Goal: Entertainment & Leisure: Browse casually

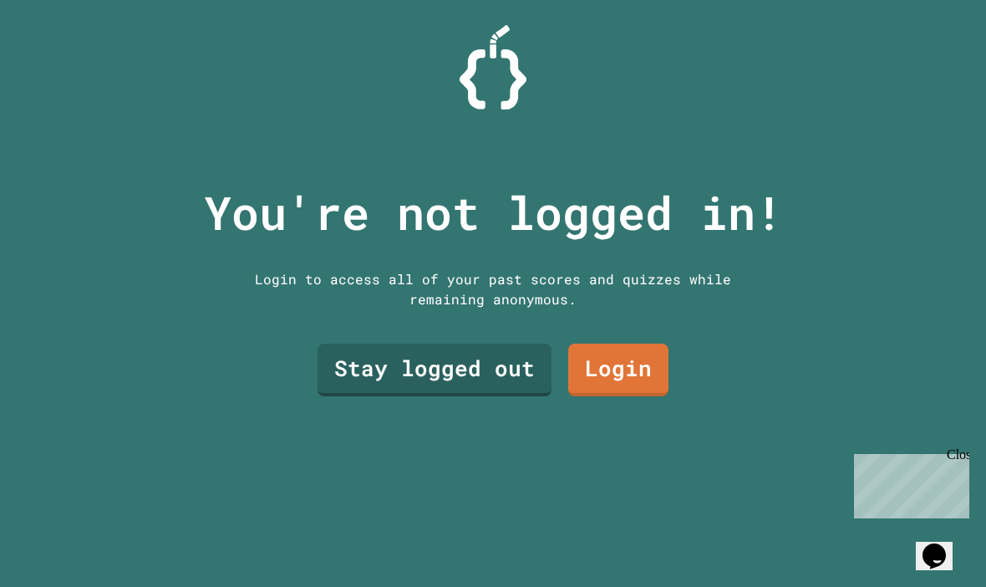
click at [614, 436] on div "You're not logged in! Login to access all of your past scores and quizzes while…" at bounding box center [493, 293] width 613 height 587
click at [603, 390] on link "Login" at bounding box center [618, 370] width 100 height 53
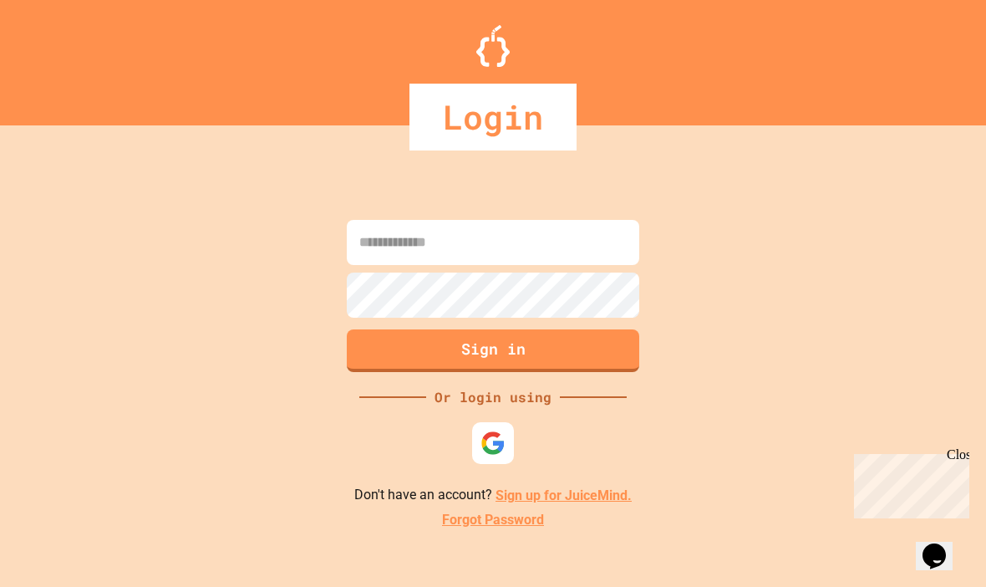
click at [406, 265] on input at bounding box center [493, 242] width 293 height 45
click at [471, 444] on div "Sign in Or login using Don't have an account? Sign up for JuiceMind. Forgot Pas…" at bounding box center [493, 373] width 986 height 428
click at [481, 456] on img at bounding box center [493, 443] width 25 height 25
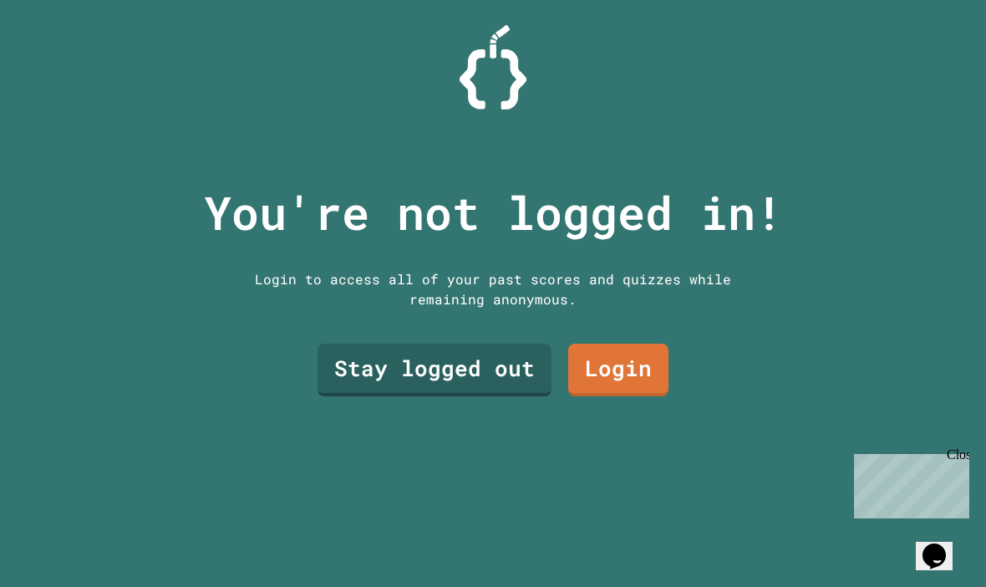
click at [392, 396] on link "Stay logged out" at bounding box center [435, 370] width 234 height 53
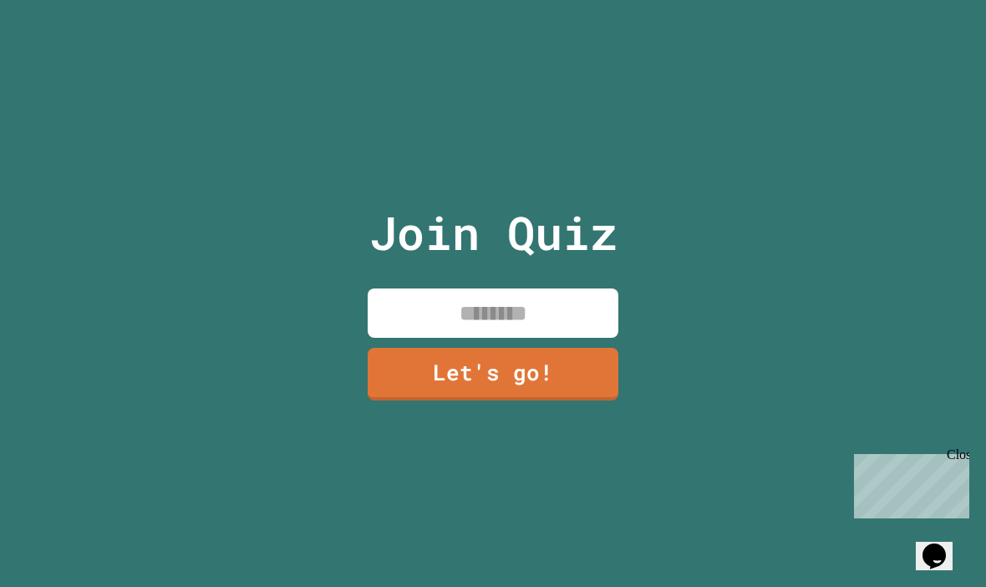
click at [388, 338] on input at bounding box center [493, 312] width 251 height 49
type input "****"
click at [524, 400] on link "Let's go!" at bounding box center [493, 374] width 251 height 53
click at [493, 0] on div at bounding box center [493, 0] width 0 height 0
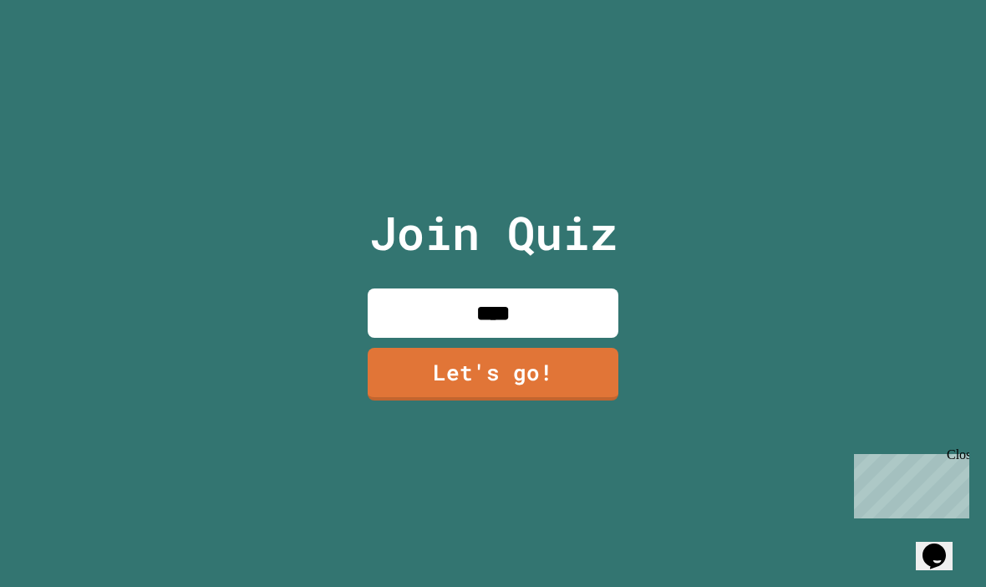
click at [493, 0] on div at bounding box center [493, 0] width 0 height 0
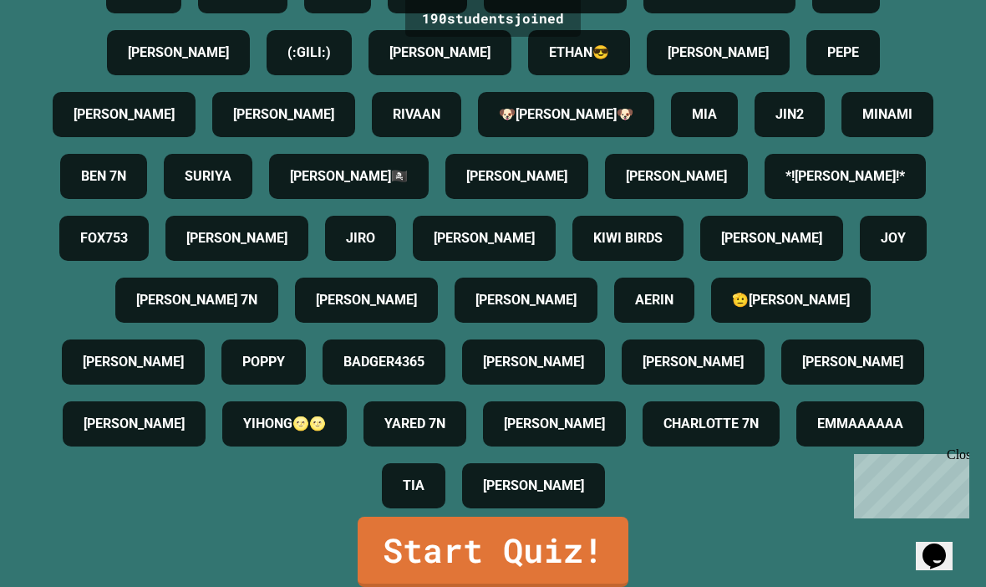
click at [581, 581] on link "Start Quiz!" at bounding box center [493, 552] width 271 height 70
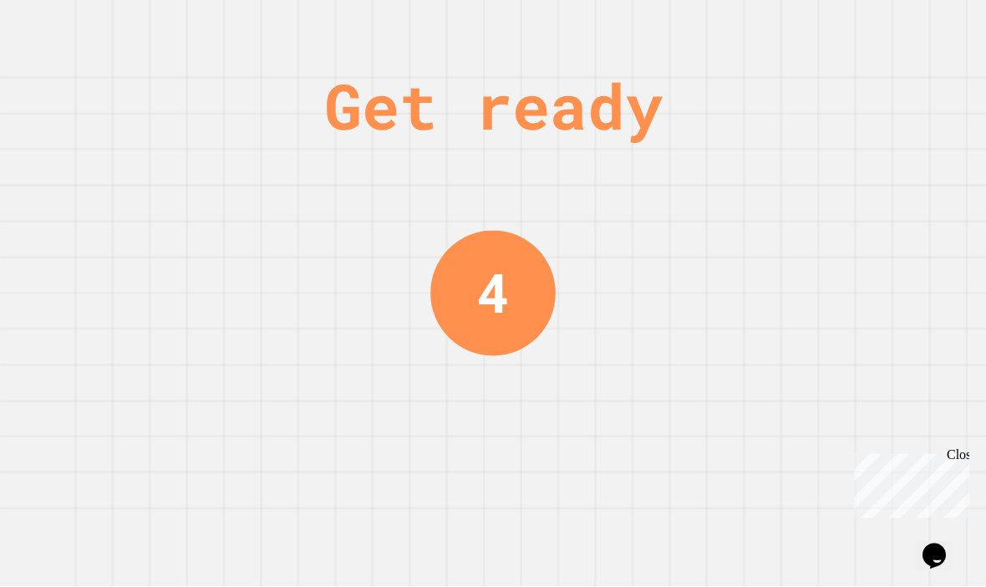
scroll to position [58, 0]
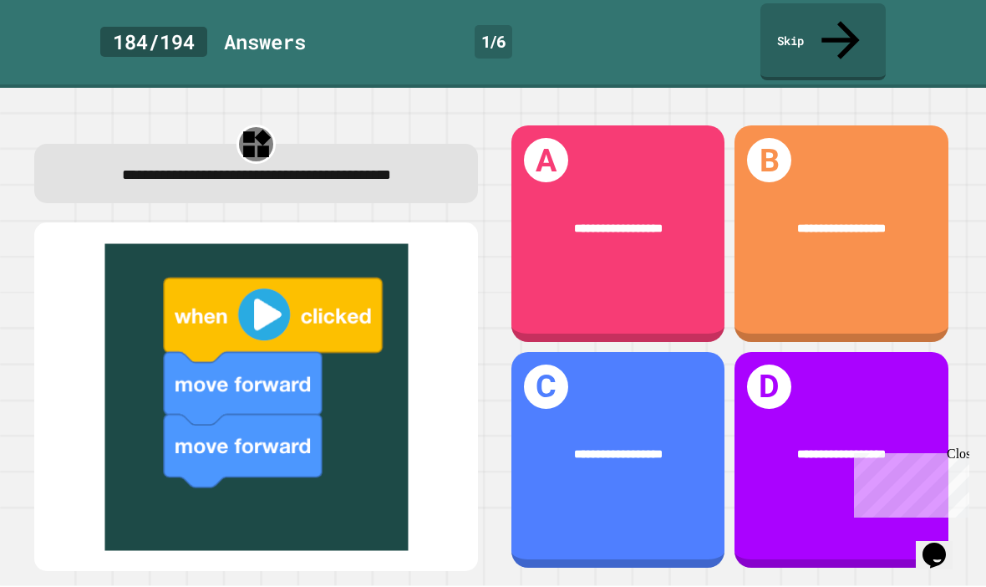
click at [568, 197] on div "**********" at bounding box center [619, 230] width 214 height 66
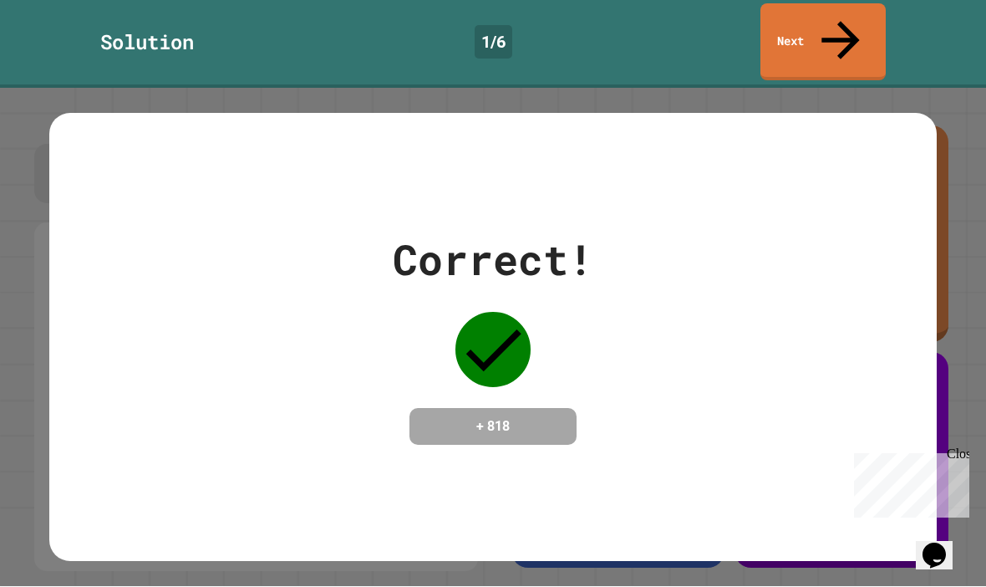
click at [210, 325] on div "Correct! + 818" at bounding box center [493, 337] width 888 height 217
click at [209, 324] on div "Correct! + 818" at bounding box center [493, 337] width 888 height 217
click at [206, 328] on div "Correct! + 818" at bounding box center [493, 337] width 888 height 217
click at [22, 216] on div "Correct! + 818" at bounding box center [493, 338] width 986 height 498
click at [22, 213] on div "Correct! + 818" at bounding box center [493, 338] width 986 height 498
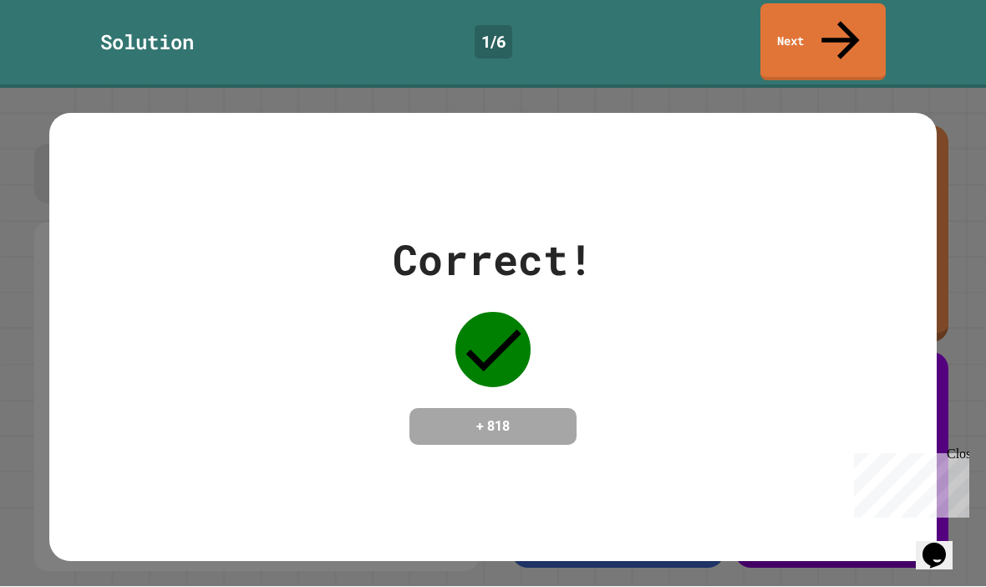
click at [33, 211] on div "Correct! + 818" at bounding box center [493, 338] width 986 height 498
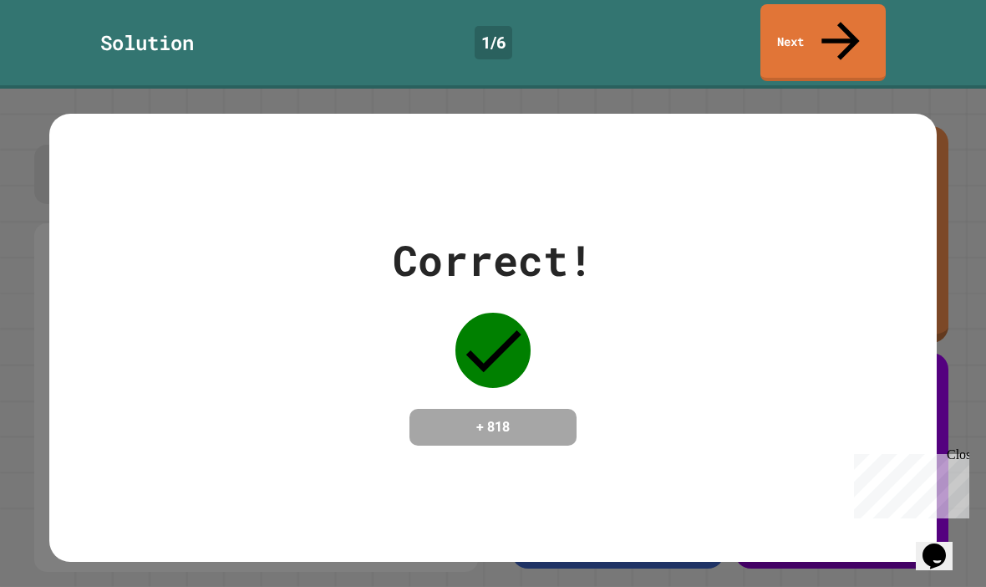
click at [853, 18] on link "Next" at bounding box center [823, 42] width 125 height 77
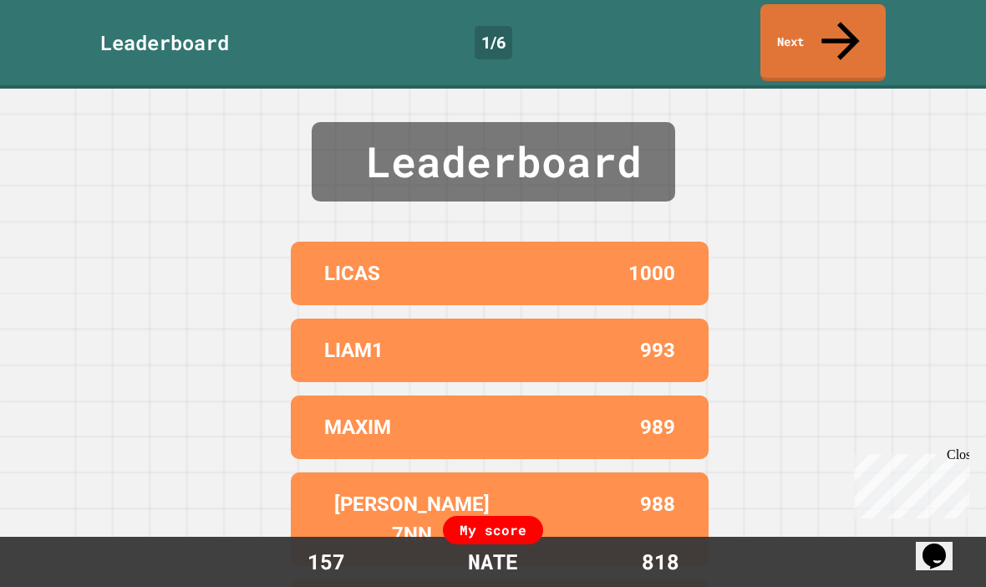
click at [847, 20] on icon at bounding box center [841, 41] width 57 height 57
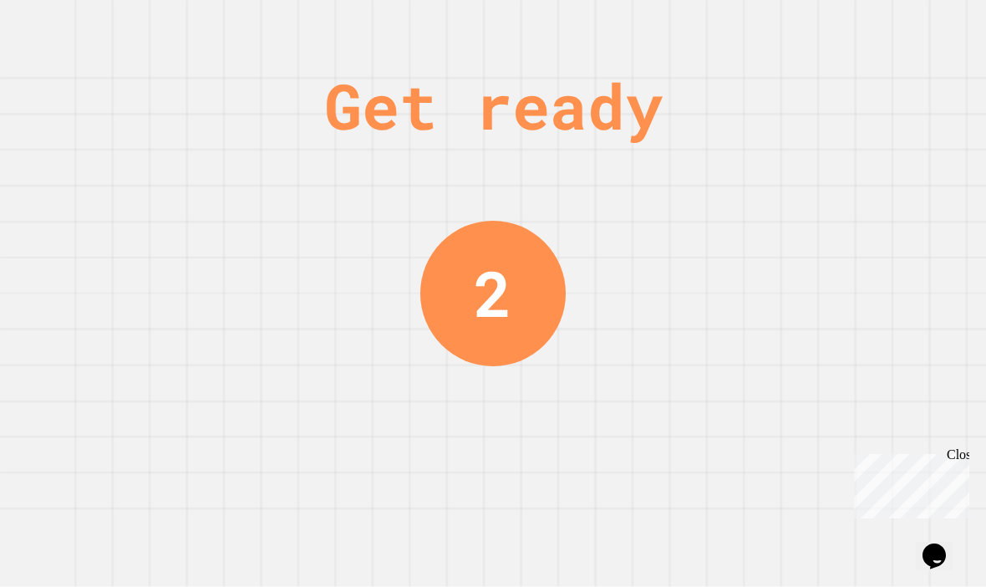
click at [935, 570] on div "Get ready 2" at bounding box center [493, 293] width 986 height 587
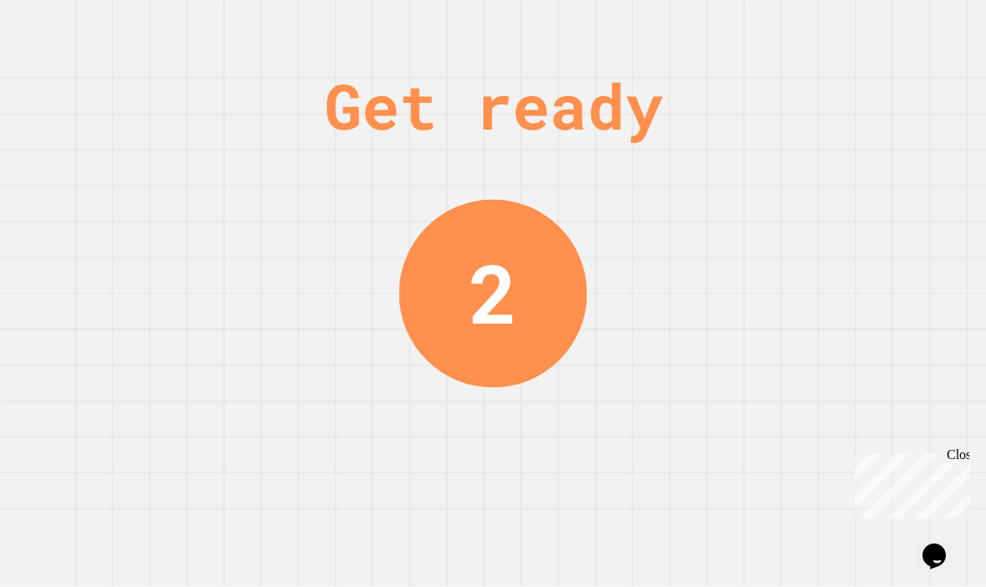
click at [942, 543] on icon "Chat widget" at bounding box center [934, 555] width 23 height 25
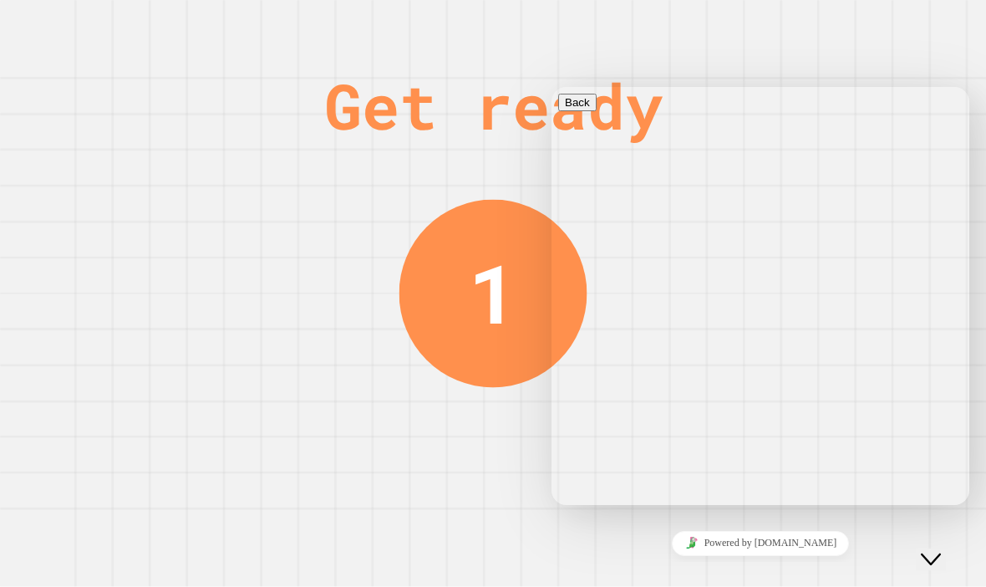
click at [941, 553] on icon "Chat widget" at bounding box center [931, 559] width 20 height 12
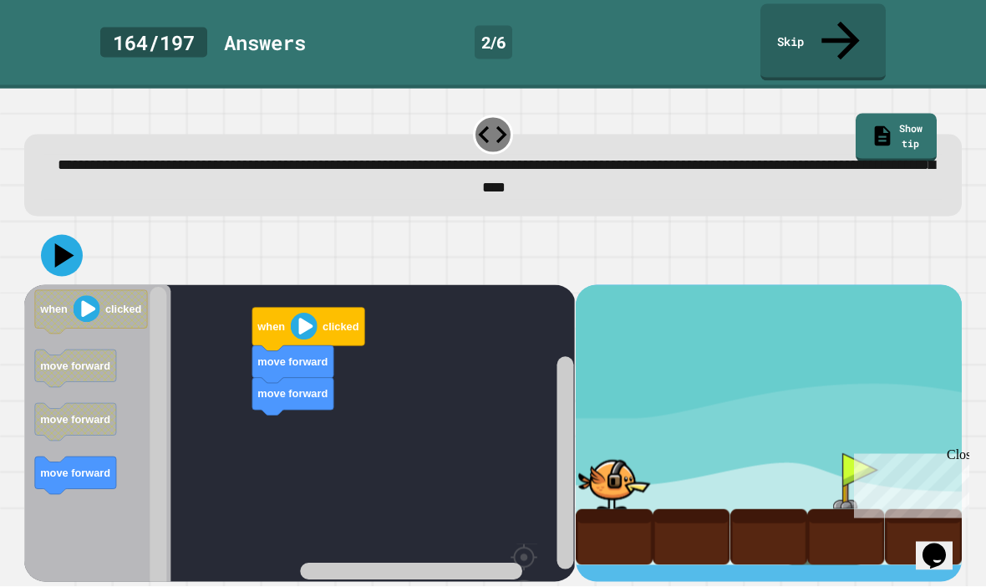
scroll to position [58, 0]
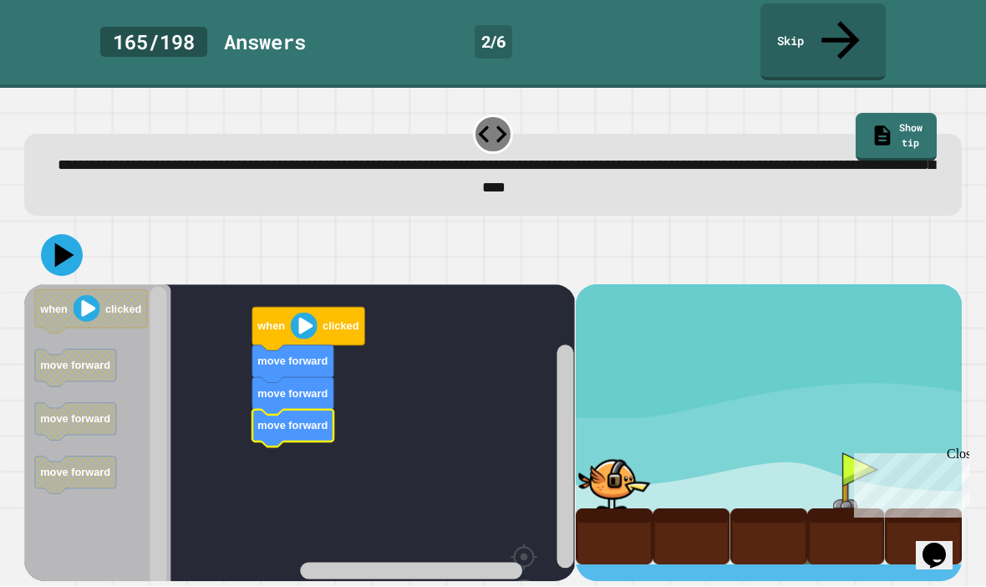
click at [304, 313] on image "Blockly Workspace" at bounding box center [304, 326] width 27 height 27
click at [298, 313] on image "Blockly Workspace" at bounding box center [304, 326] width 27 height 27
click at [301, 313] on image "Blockly Workspace" at bounding box center [304, 326] width 27 height 27
click at [619, 453] on div at bounding box center [614, 481] width 77 height 56
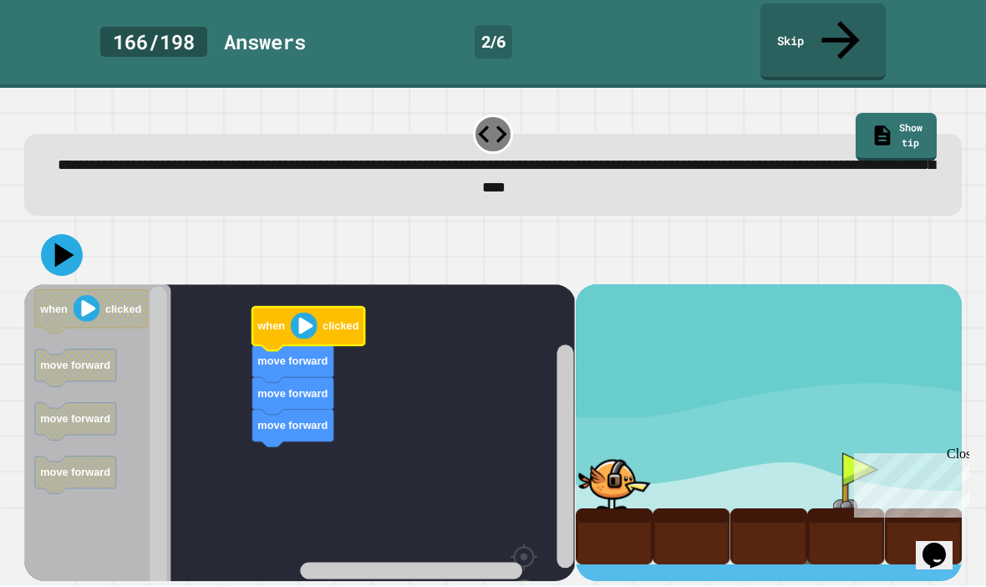
click at [295, 313] on image "Blockly Workspace" at bounding box center [304, 326] width 27 height 27
click at [313, 313] on image "Blockly Workspace" at bounding box center [304, 326] width 27 height 27
click at [59, 243] on icon at bounding box center [64, 255] width 19 height 24
click at [207, 347] on rect "Blockly Workspace" at bounding box center [299, 479] width 551 height 388
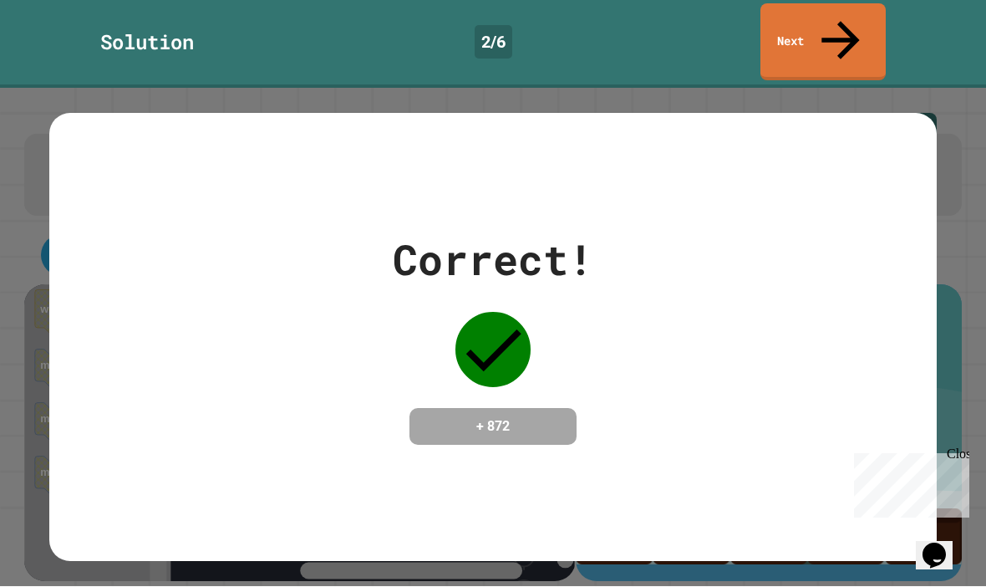
scroll to position [0, 0]
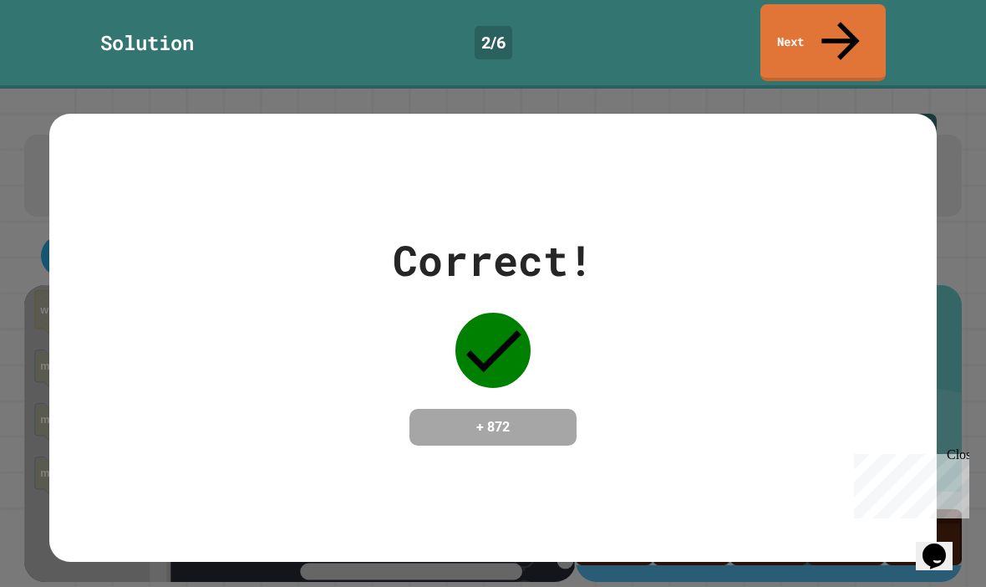
click at [858, 27] on link "Next" at bounding box center [823, 42] width 125 height 77
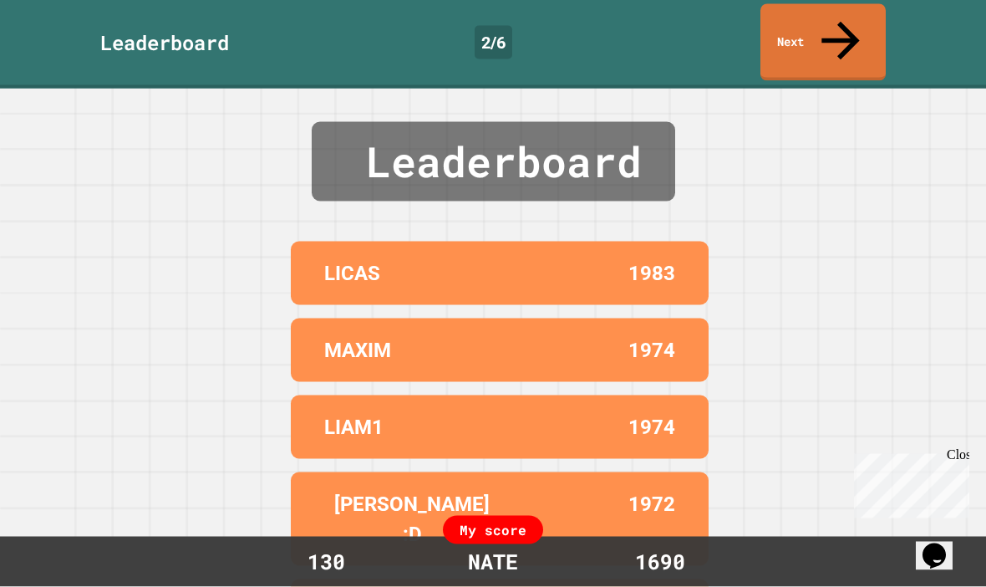
scroll to position [30, 0]
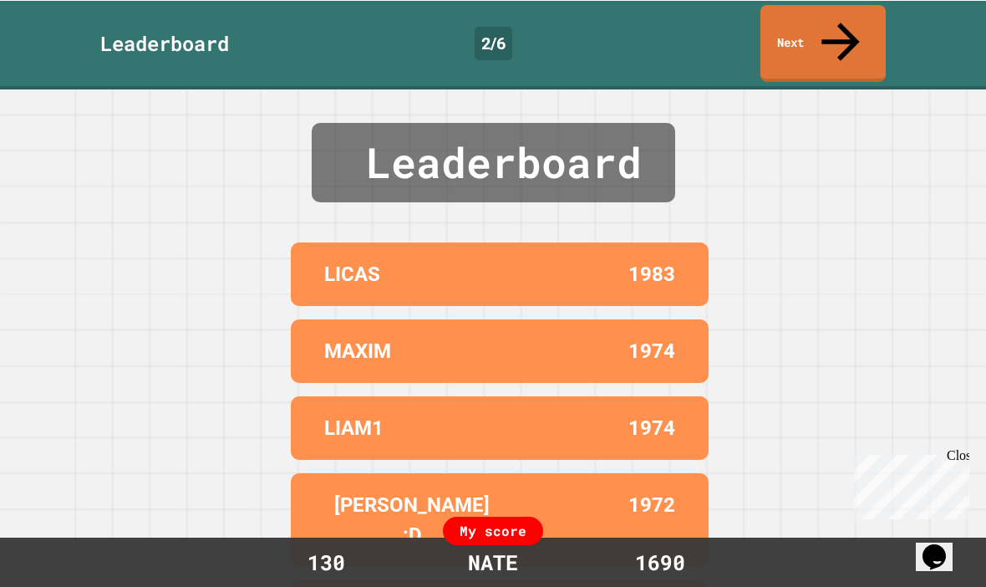
click at [831, 12] on link "Next" at bounding box center [823, 42] width 125 height 77
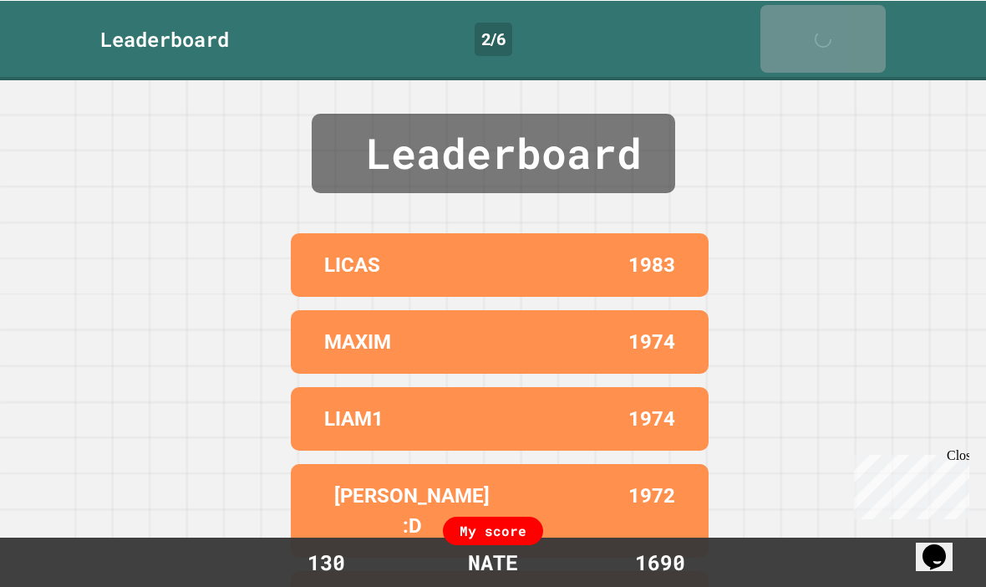
scroll to position [29, 0]
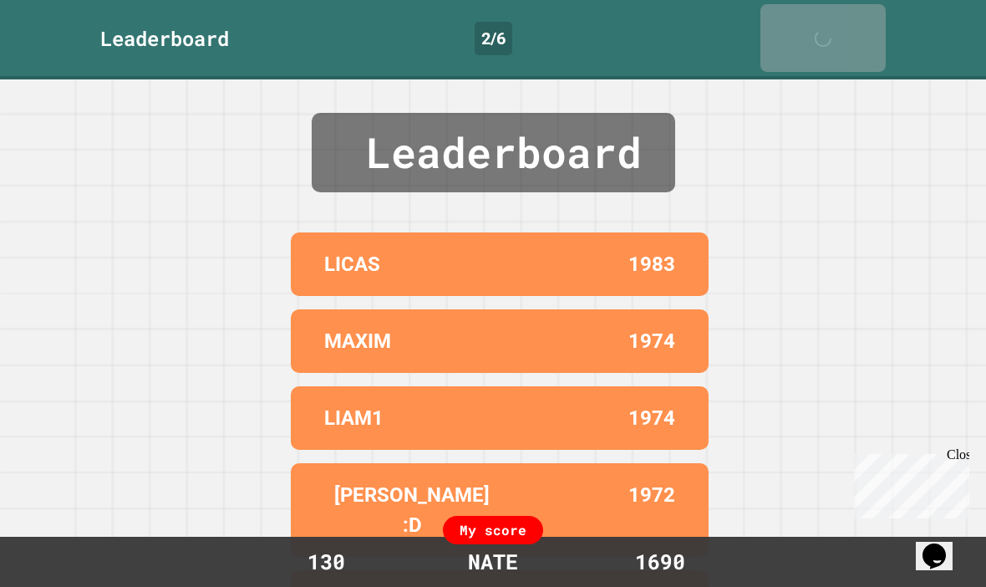
click at [838, 79] on div "Leaderboard LICAS 1983 MAXIM 1974 LIAM1 1974 [PERSON_NAME] :D 1972 [PERSON_NAME…" at bounding box center [493, 332] width 986 height 507
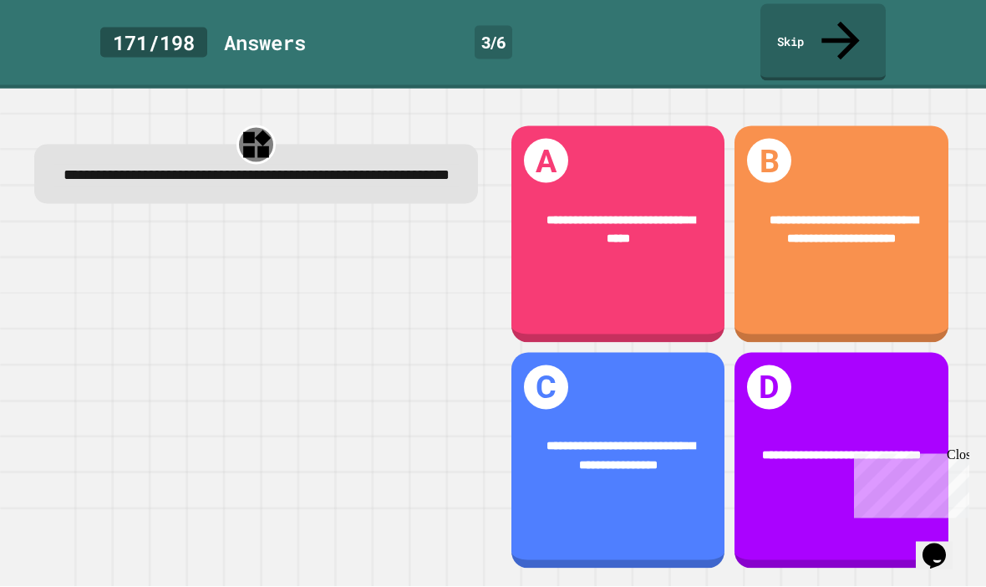
click at [906, 261] on div "**********" at bounding box center [842, 234] width 214 height 217
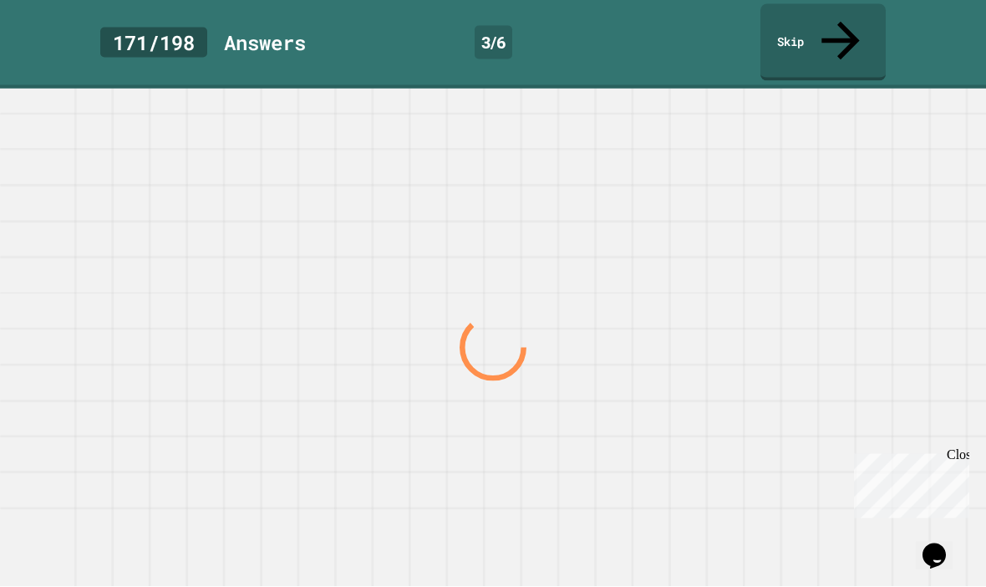
scroll to position [30, 0]
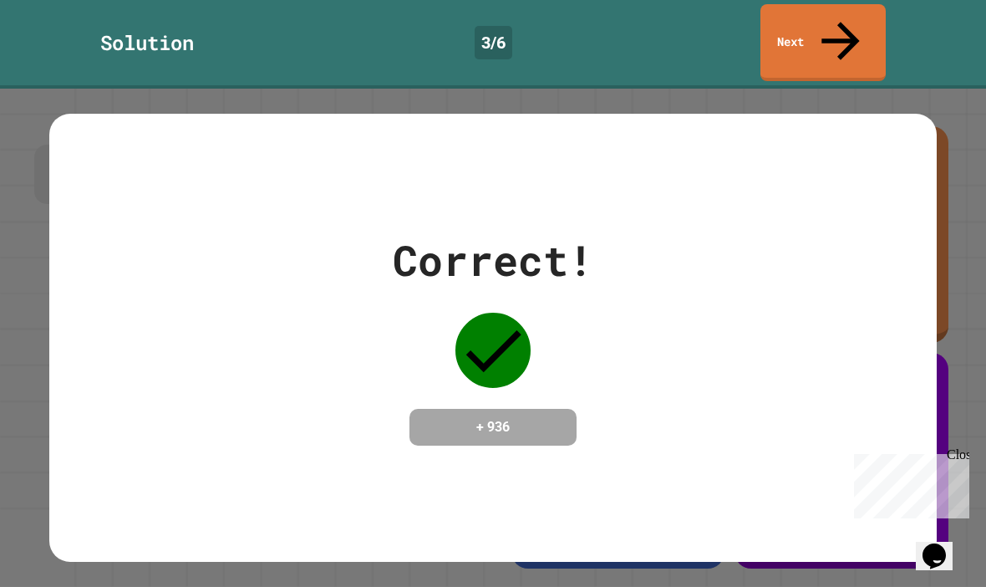
click at [851, 10] on link "Next" at bounding box center [823, 42] width 125 height 77
click at [850, 10] on div "Solution 3 / 6 Next" at bounding box center [493, 44] width 986 height 89
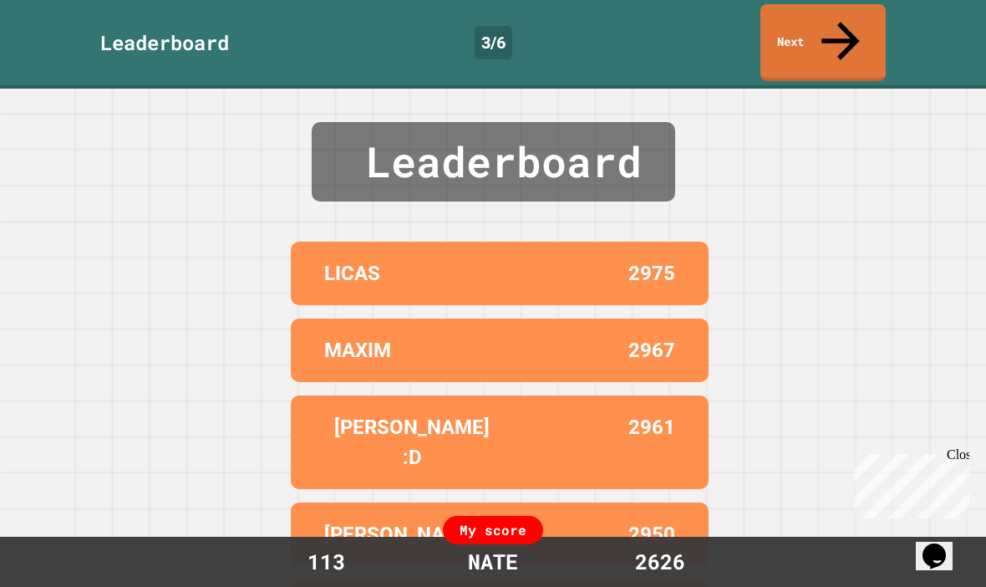
scroll to position [18, 0]
click at [837, 13] on icon at bounding box center [841, 41] width 57 height 57
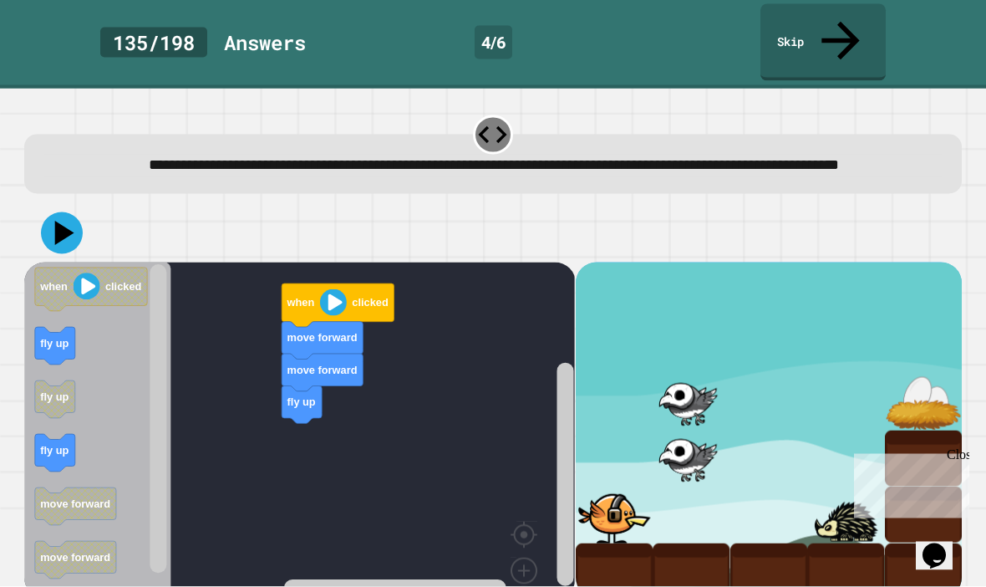
scroll to position [58, 0]
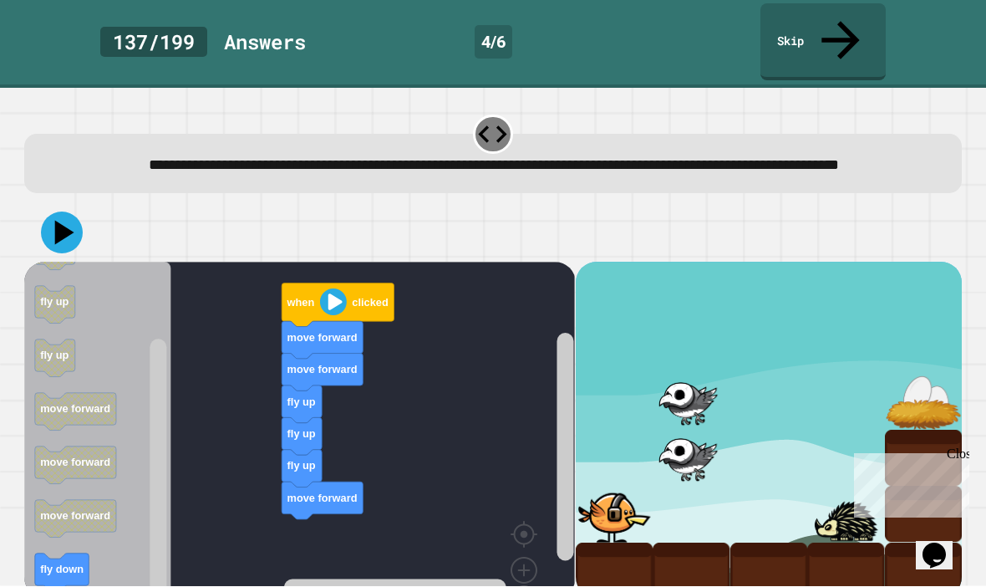
click at [60, 212] on icon at bounding box center [62, 233] width 42 height 42
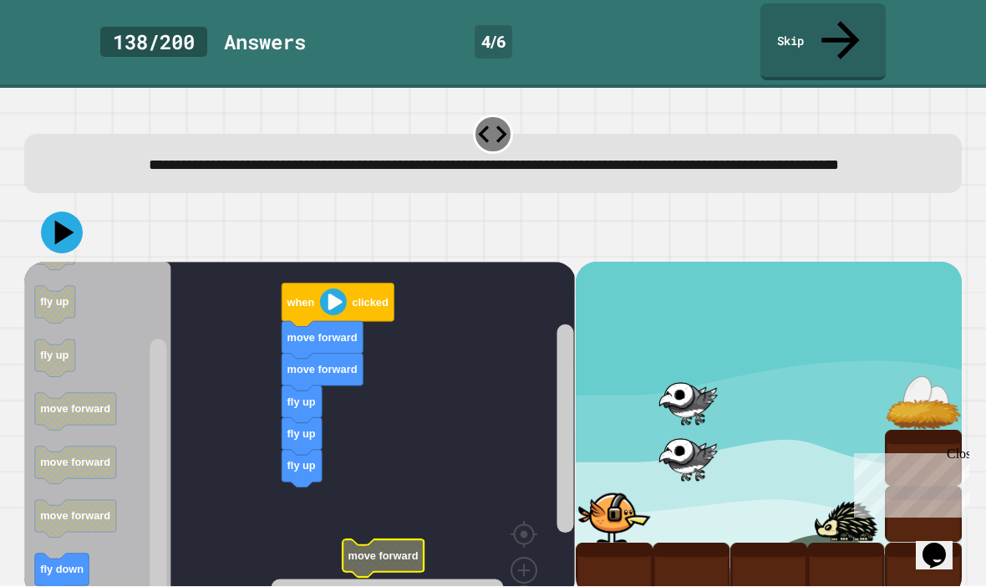
click at [421, 401] on rect "Blockly Workspace" at bounding box center [299, 456] width 551 height 388
click at [64, 394] on icon "Blockly Workspace" at bounding box center [75, 413] width 81 height 38
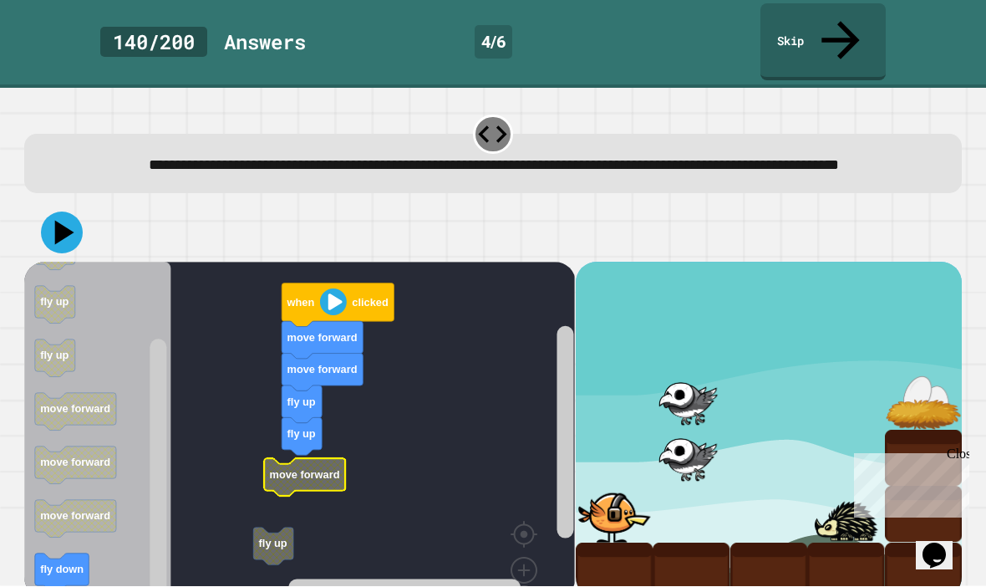
click at [315, 433] on rect "Blockly Workspace" at bounding box center [299, 456] width 551 height 388
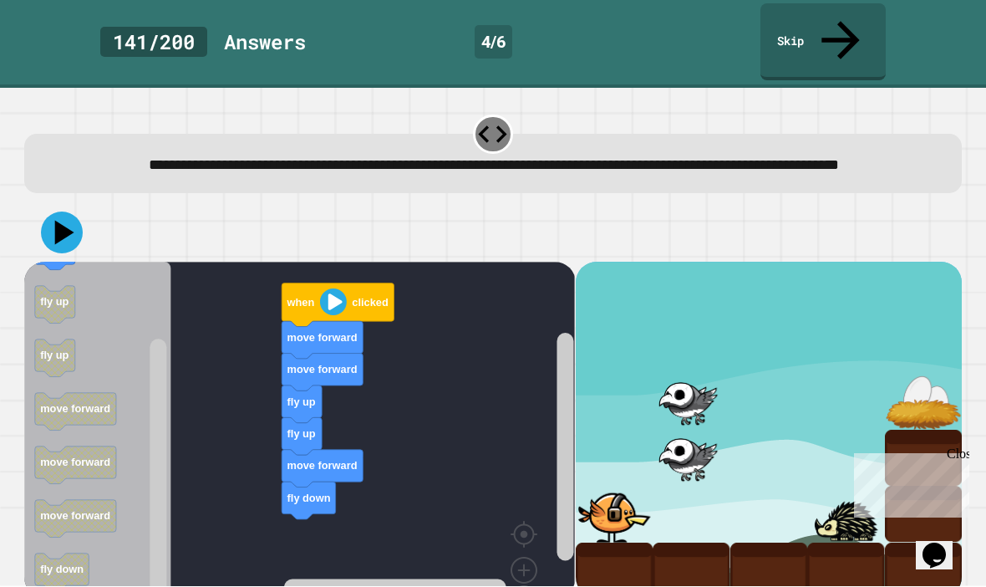
click at [69, 212] on icon at bounding box center [62, 233] width 42 height 42
click at [68, 233] on rect "Blockly Workspace" at bounding box center [55, 252] width 40 height 38
click at [43, 212] on button at bounding box center [62, 233] width 42 height 42
click at [53, 212] on icon at bounding box center [62, 233] width 42 height 42
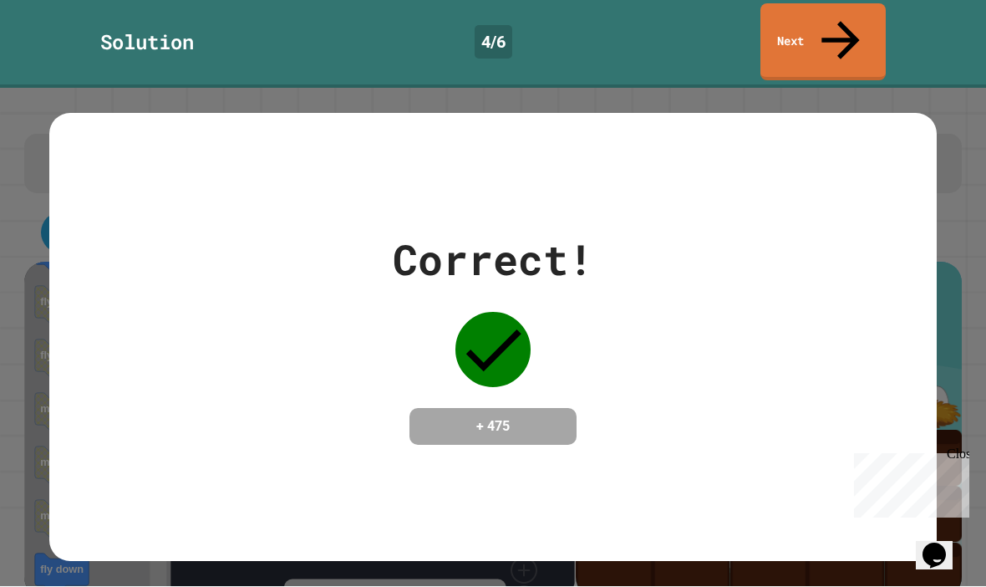
click at [935, 170] on div "Correct! + 475" at bounding box center [493, 338] width 888 height 448
click at [959, 146] on div "Correct! + 475" at bounding box center [493, 338] width 986 height 498
click at [958, 145] on div "Correct! + 475" at bounding box center [493, 338] width 986 height 498
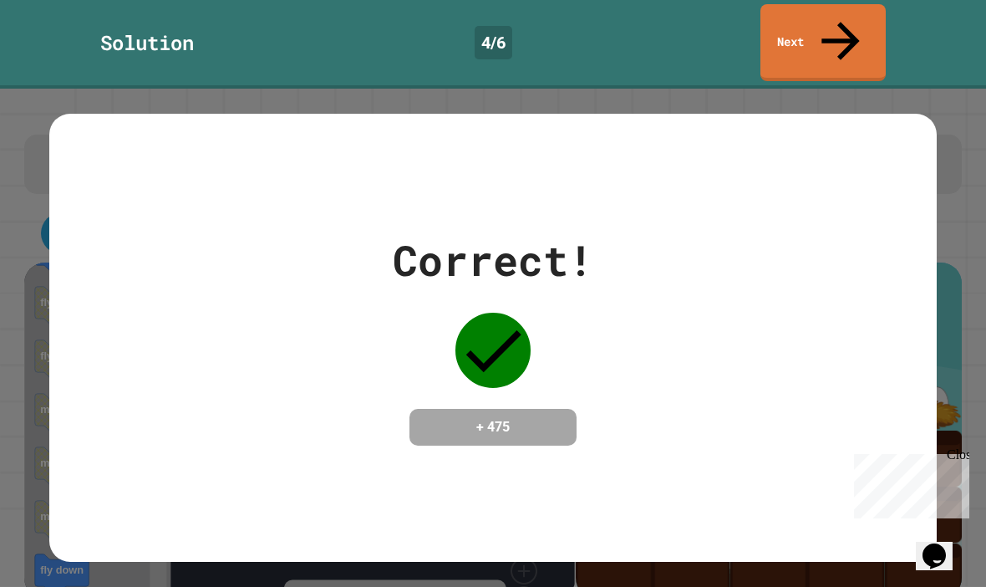
click at [831, 18] on link "Next" at bounding box center [823, 42] width 125 height 77
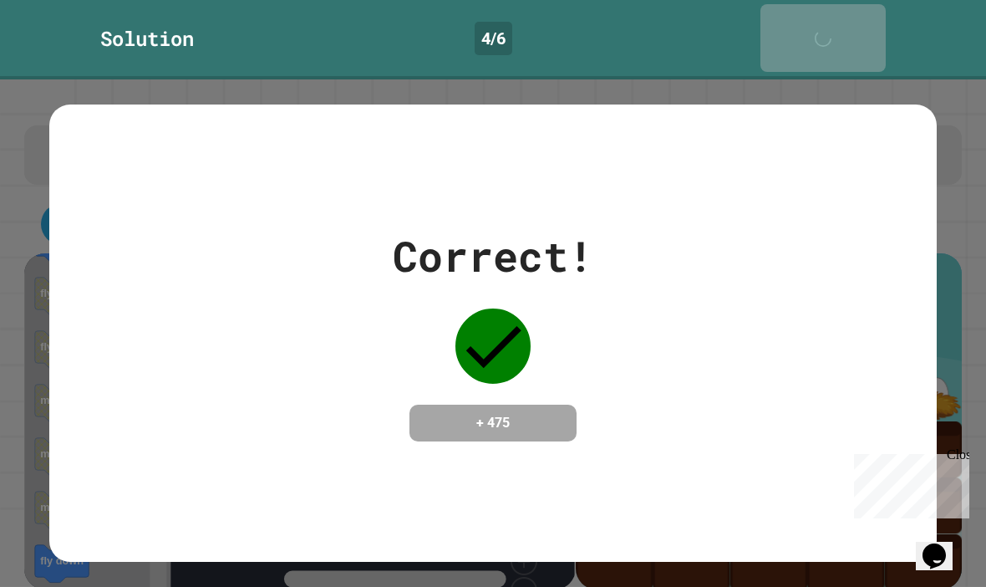
click at [831, 18] on div "Next" at bounding box center [823, 38] width 42 height 51
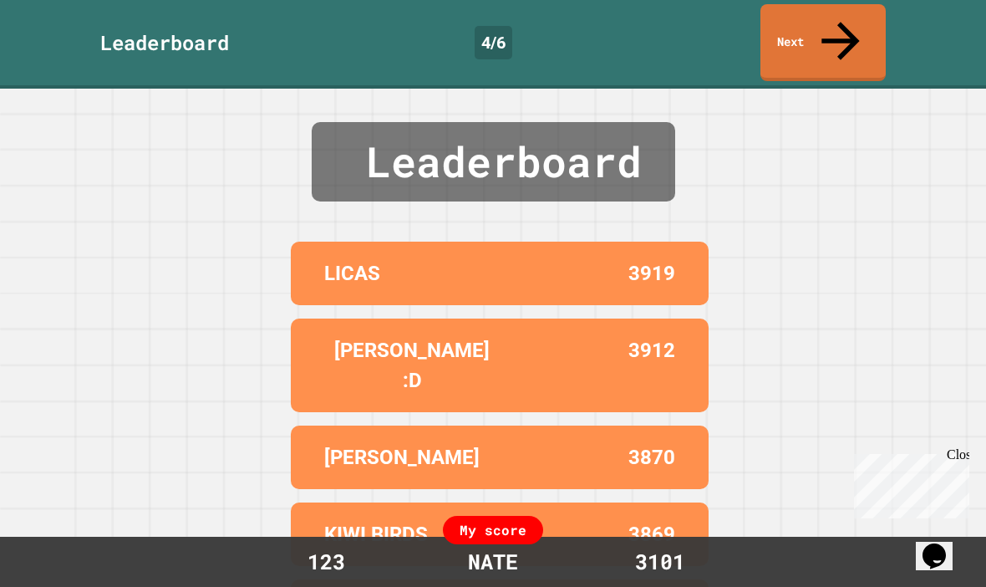
click at [843, 11] on link "Next" at bounding box center [823, 42] width 125 height 77
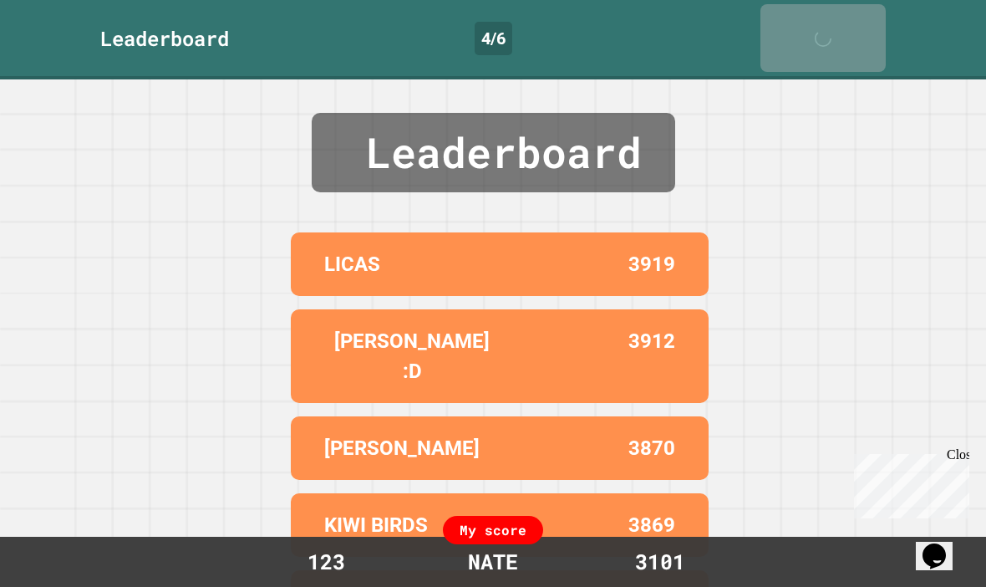
click at [843, 10] on link "Next" at bounding box center [823, 38] width 125 height 68
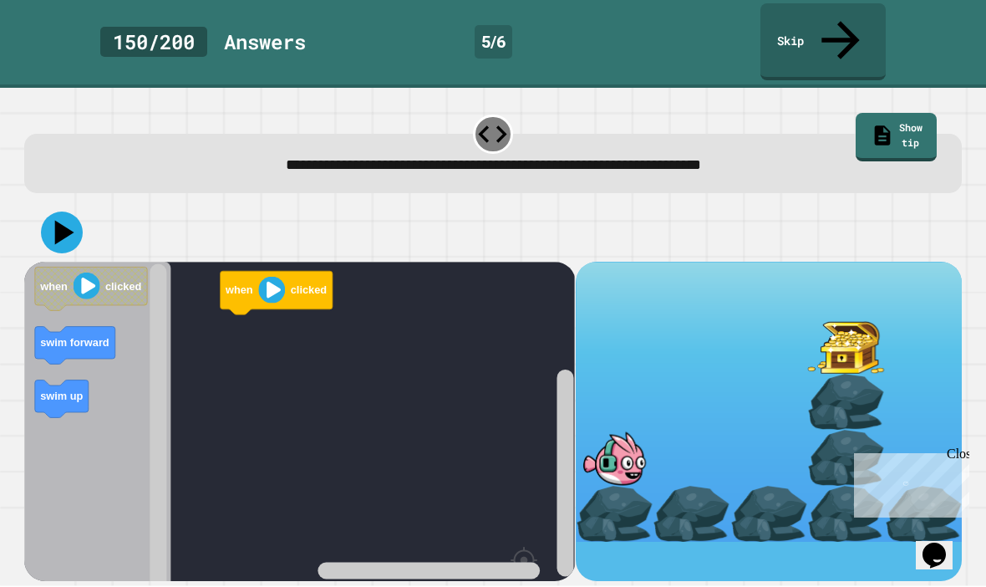
scroll to position [29, 0]
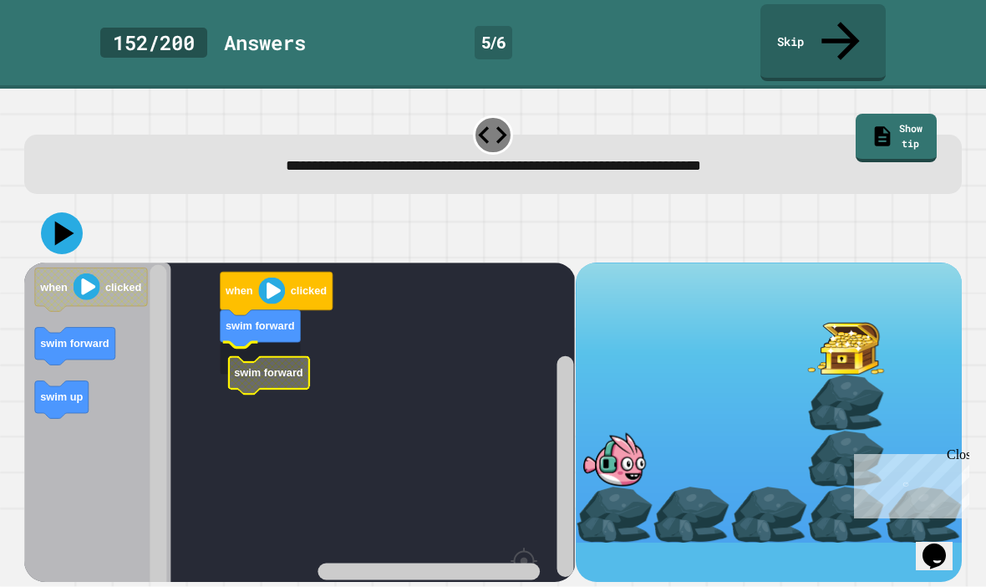
click at [237, 356] on icon "Blockly Workspace" at bounding box center [269, 375] width 80 height 38
click at [43, 337] on text "swim forward" at bounding box center [75, 343] width 69 height 13
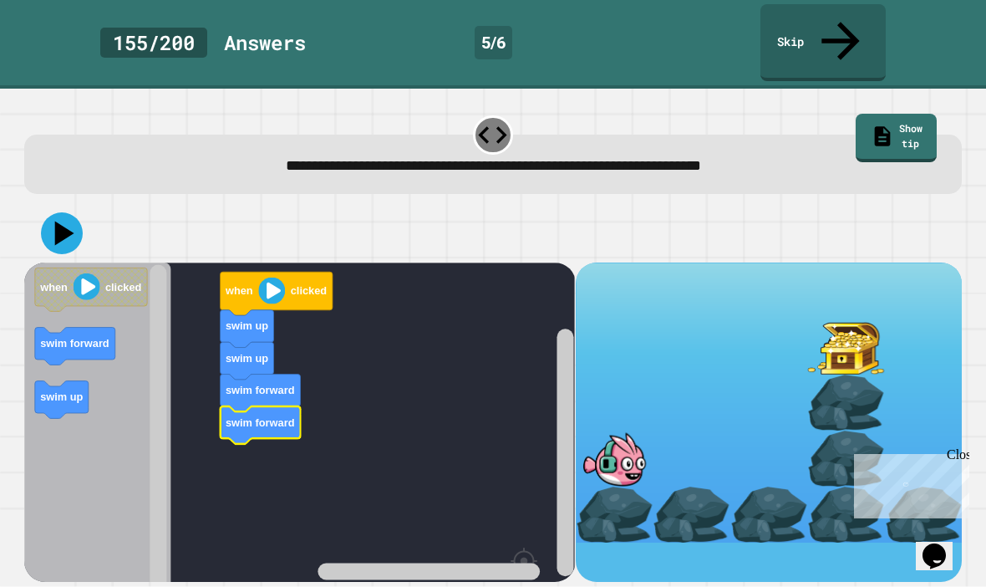
click at [55, 212] on icon at bounding box center [62, 233] width 42 height 42
click at [72, 212] on icon at bounding box center [62, 233] width 42 height 42
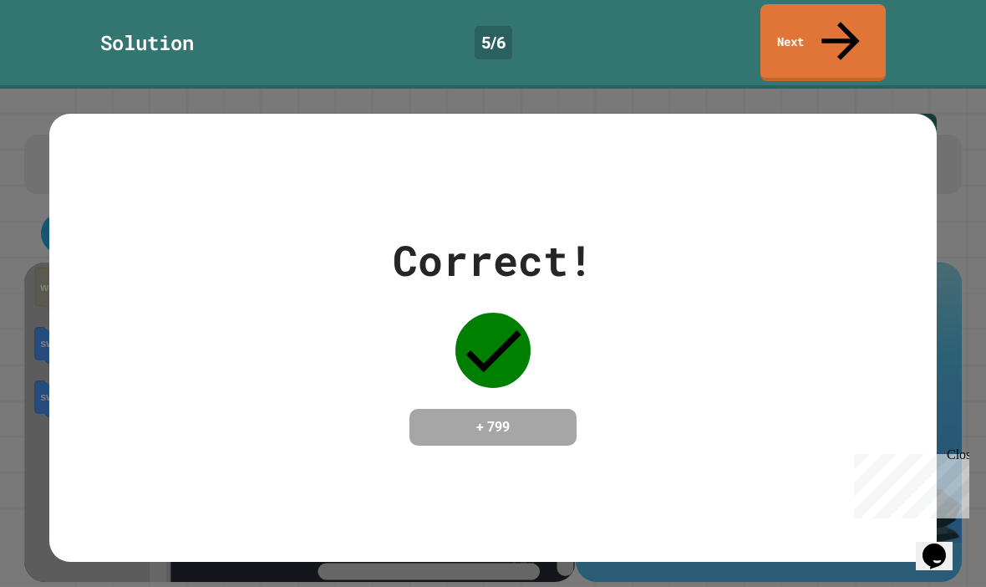
click at [838, 10] on link "Next" at bounding box center [823, 42] width 125 height 77
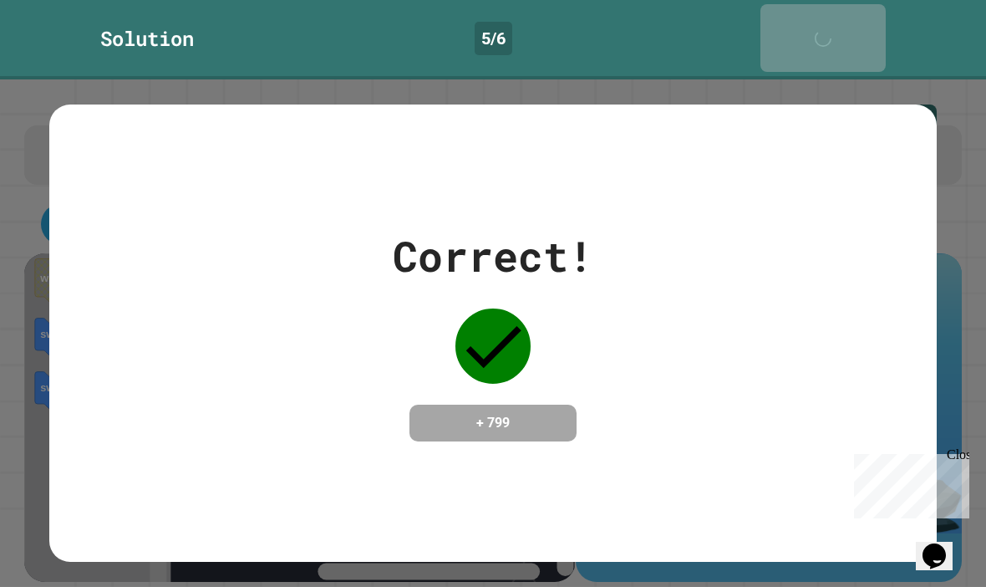
click at [843, 16] on div "Solution 5 / 6 Next" at bounding box center [493, 39] width 986 height 79
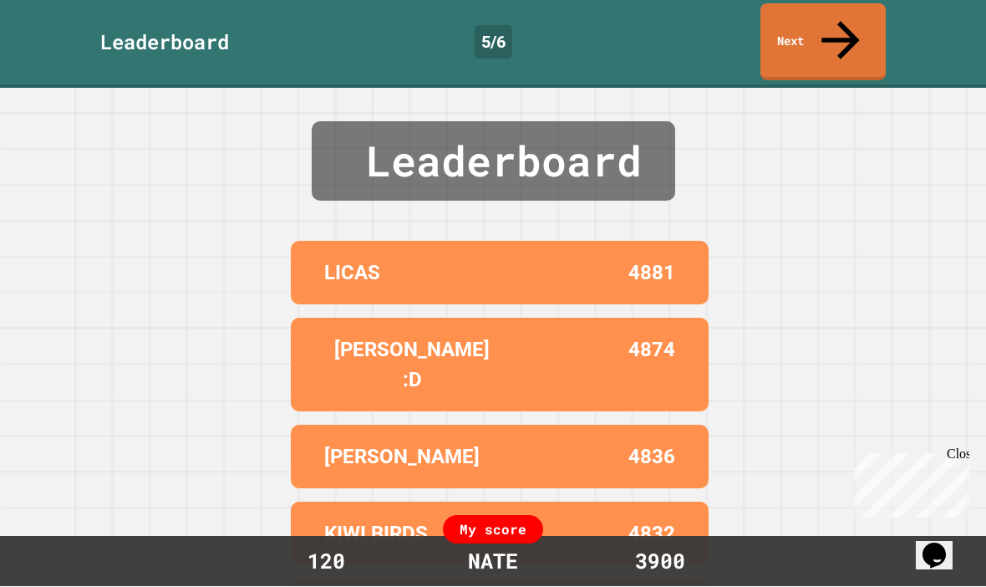
click at [853, 9] on link "Next" at bounding box center [823, 42] width 125 height 77
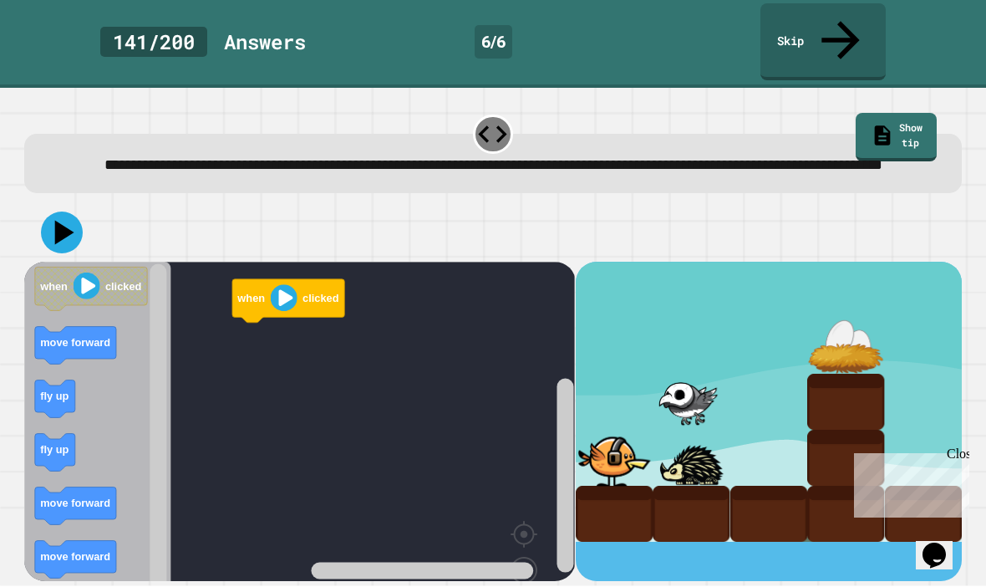
scroll to position [58, 0]
click at [247, 324] on text "fly up" at bounding box center [261, 330] width 28 height 13
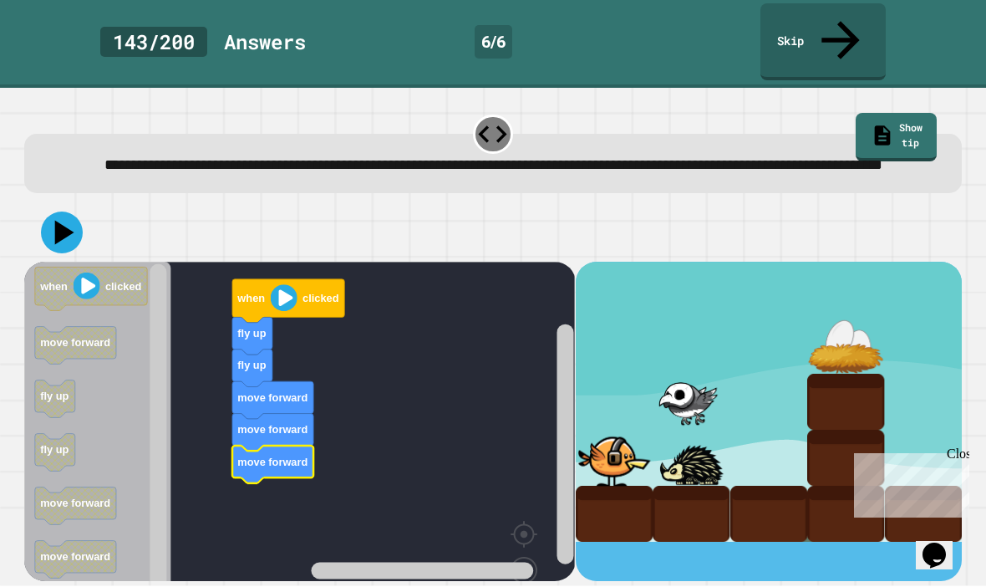
click at [59, 221] on icon at bounding box center [64, 233] width 19 height 24
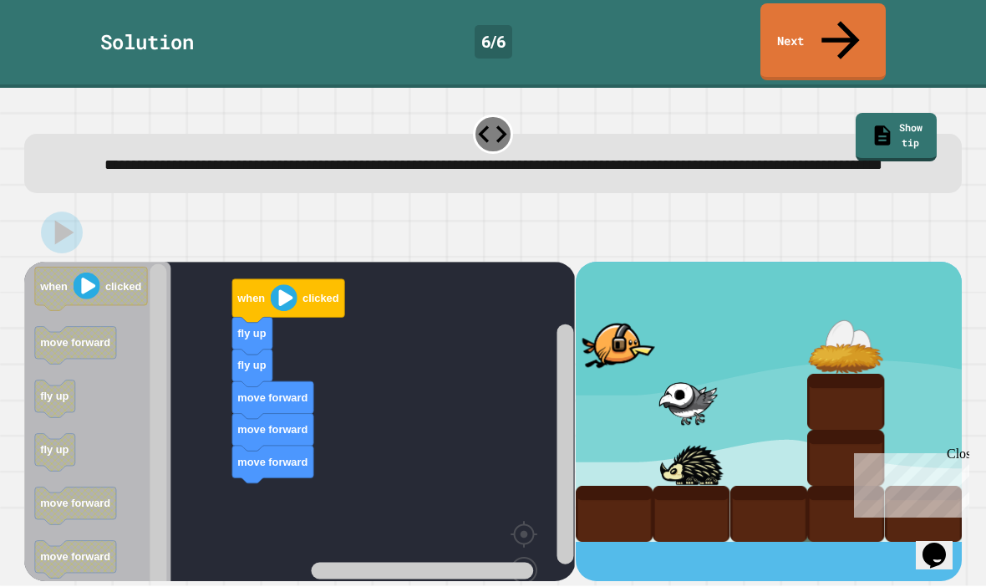
click at [202, 470] on rect "Blockly Workspace" at bounding box center [299, 456] width 551 height 388
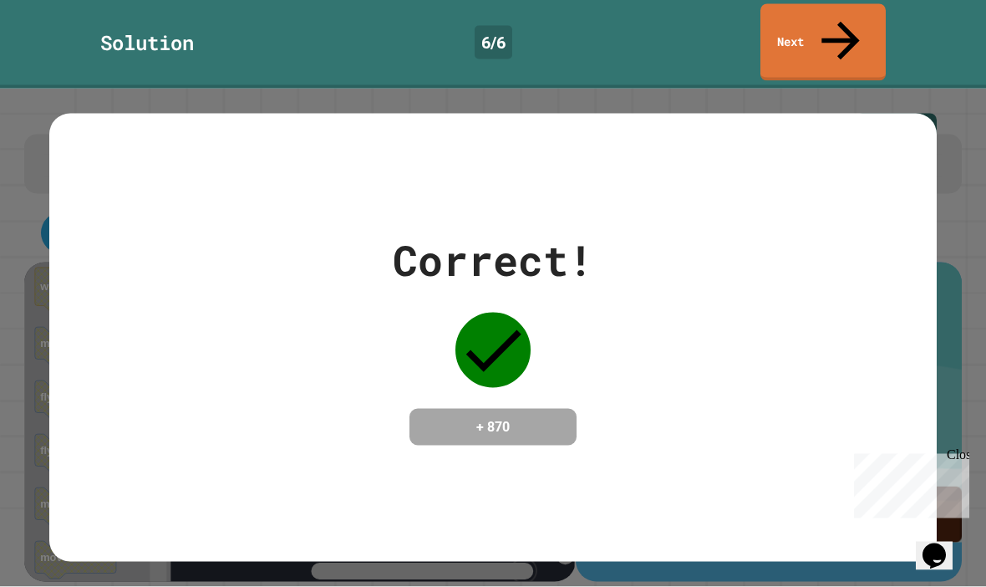
click at [810, 4] on link "Next" at bounding box center [823, 42] width 125 height 77
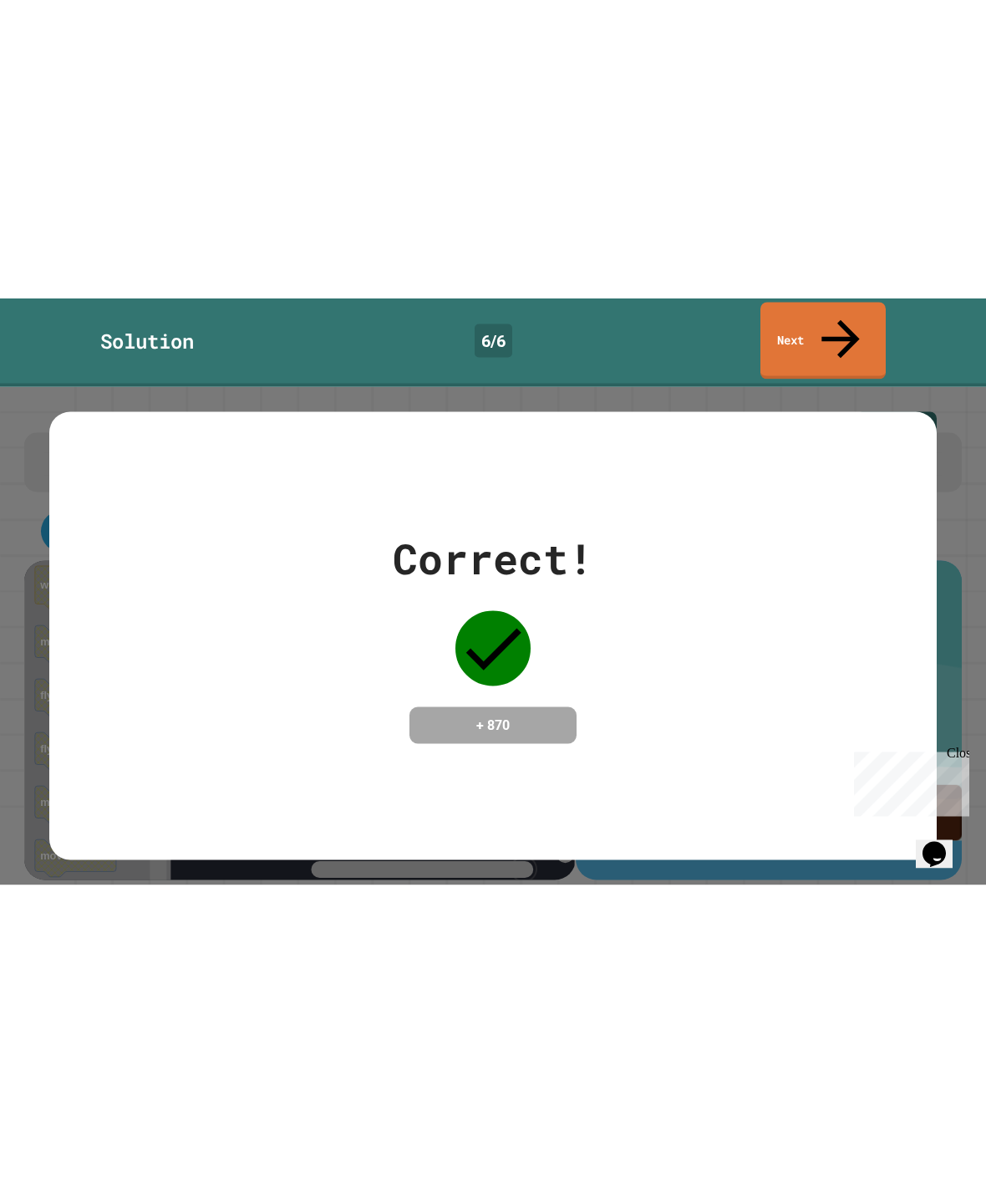
scroll to position [14, 0]
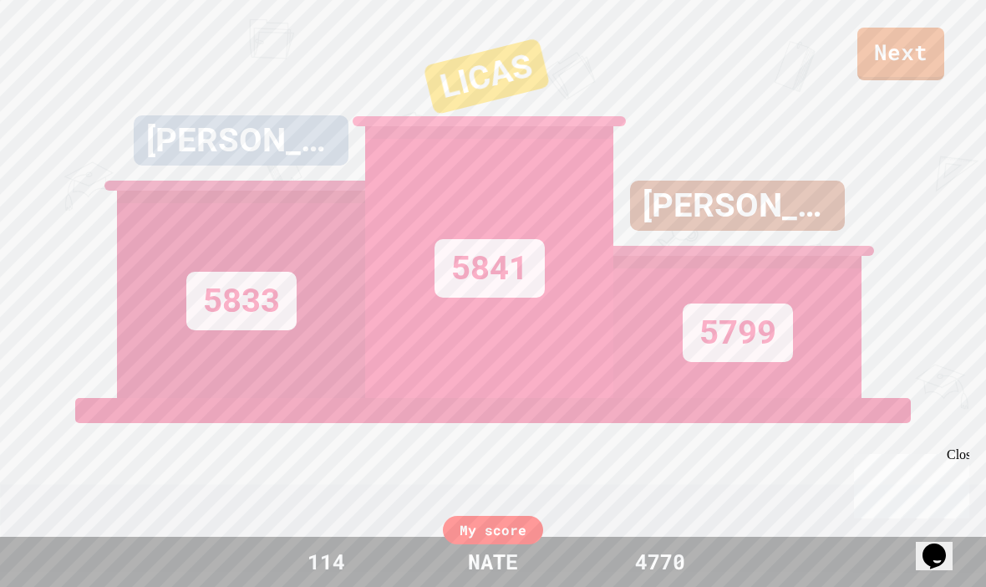
click at [906, 41] on link "Next" at bounding box center [901, 54] width 87 height 53
